Goal: Information Seeking & Learning: Find specific fact

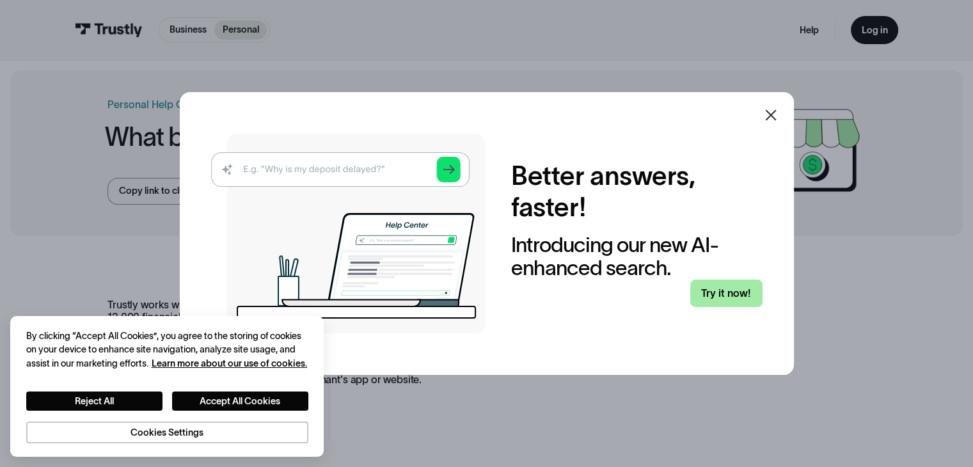
click at [730, 292] on link "Try it now!" at bounding box center [726, 294] width 72 height 28
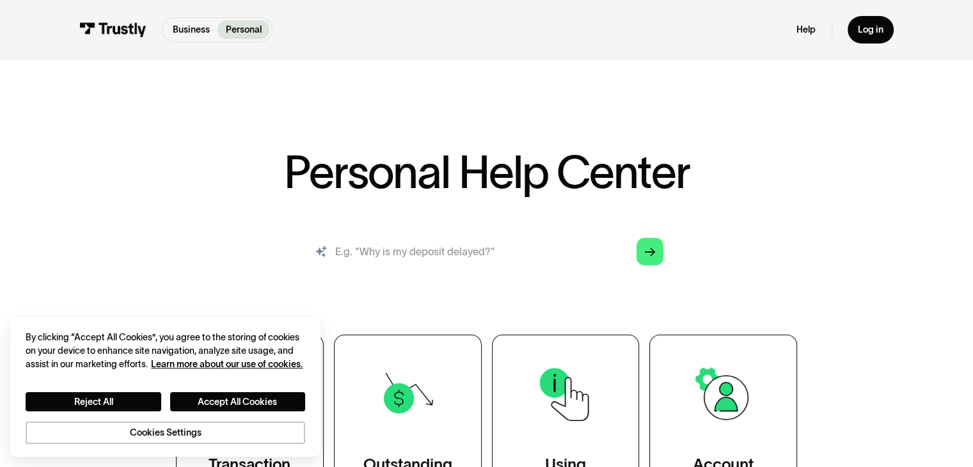
click at [496, 260] on input "search" at bounding box center [486, 252] width 375 height 42
type input "d"
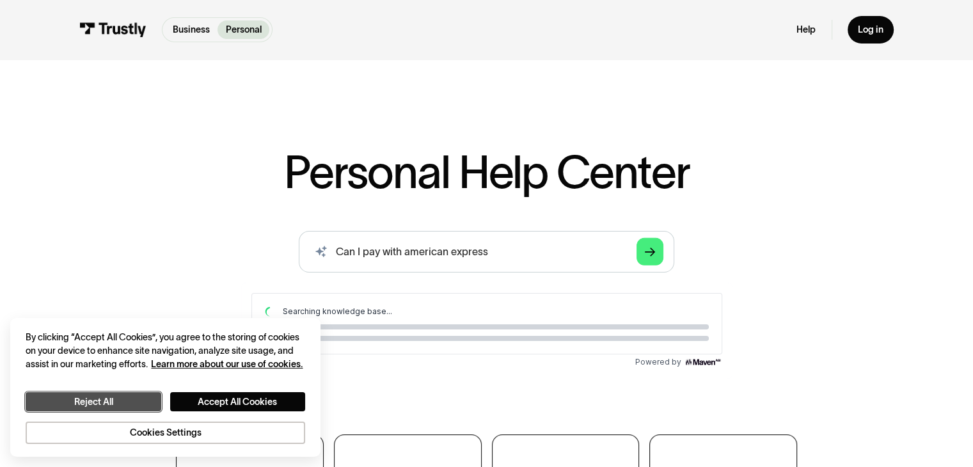
click at [149, 398] on button "Reject All" at bounding box center [93, 401] width 135 height 19
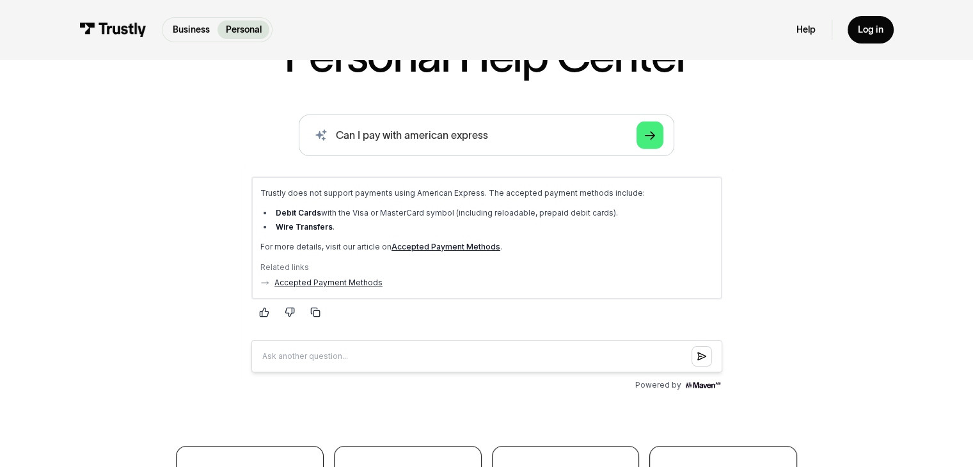
scroll to position [117, 0]
click at [317, 278] on link "Accepted Payment Methods" at bounding box center [328, 281] width 108 height 10
click at [555, 130] on input "Can I pay with american express" at bounding box center [486, 135] width 375 height 42
type input "C"
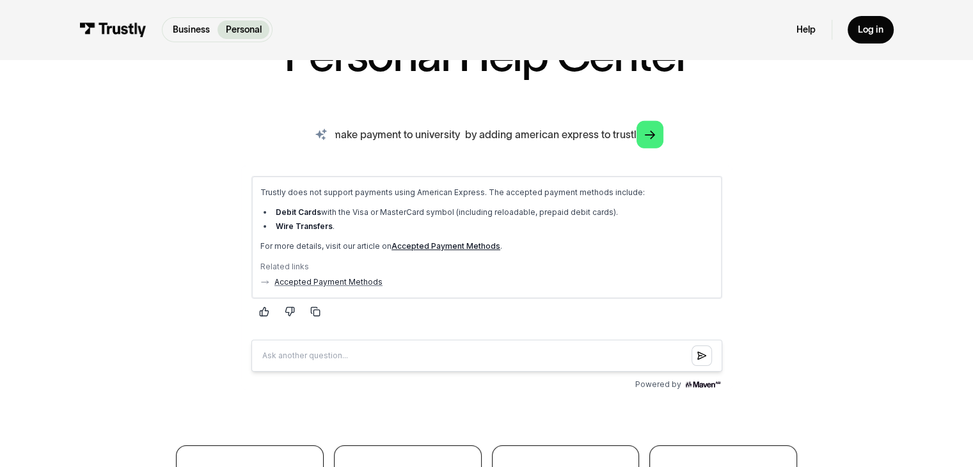
type input "can i make payment to university by adding american express to trustly"
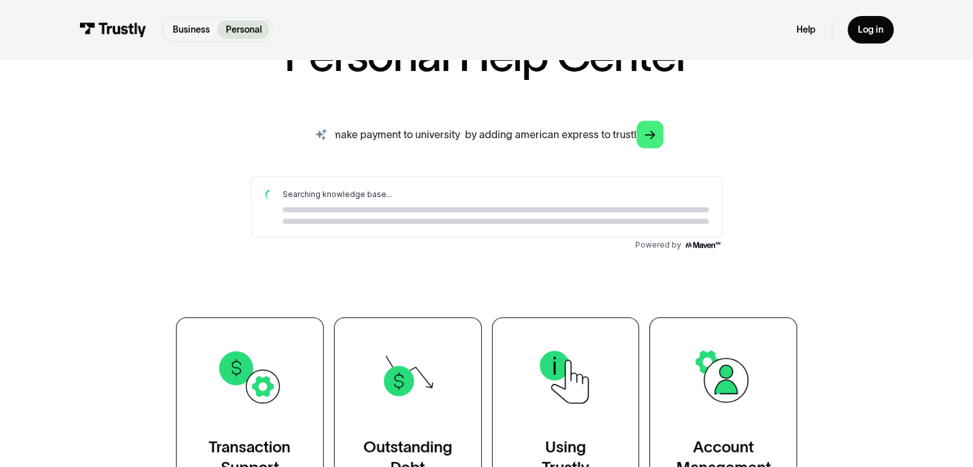
scroll to position [0, 0]
